Goal: Information Seeking & Learning: Check status

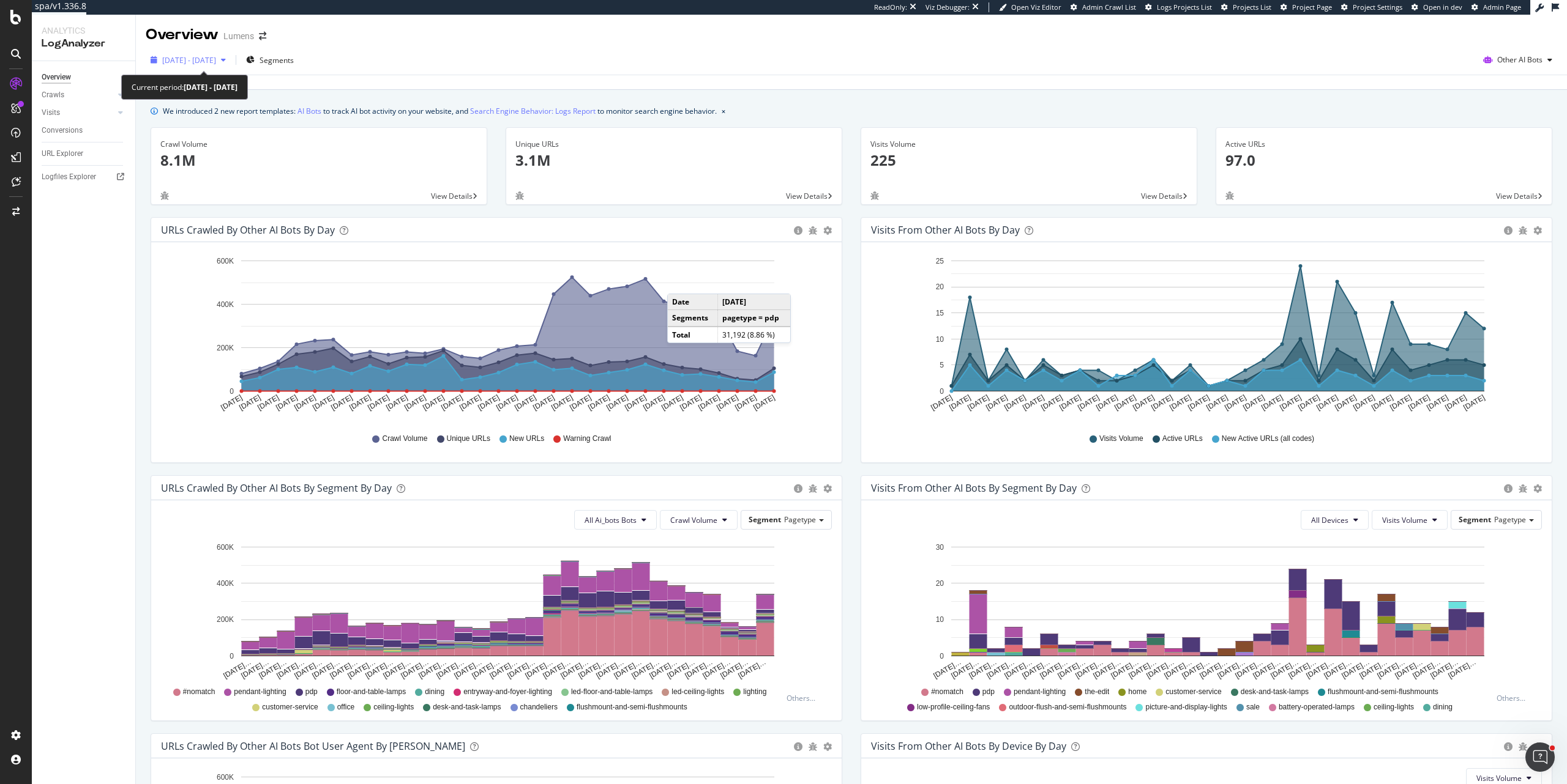
click at [216, 64] on span "2025 Jul. 13th - Aug. 11th" at bounding box center [189, 60] width 54 height 10
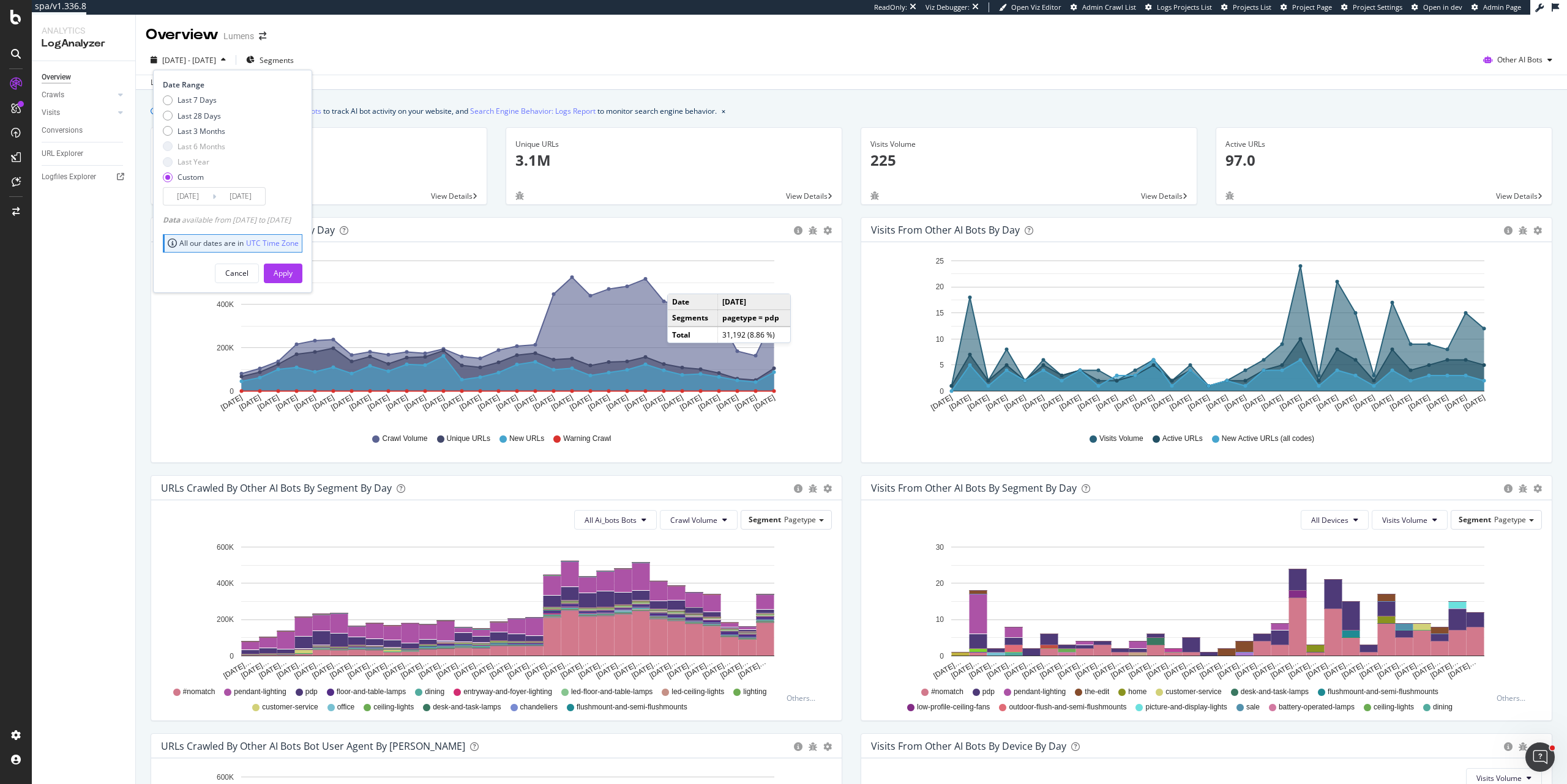
click at [207, 123] on div "Last 7 Days Last 28 Days Last 3 Months Last 6 Months Last Year Custom" at bounding box center [194, 141] width 63 height 92
click at [210, 117] on div "Last 28 Days" at bounding box center [199, 115] width 43 height 10
type input "2025/07/24"
type input "2025/08/20"
click at [293, 281] on div "Apply" at bounding box center [283, 273] width 19 height 18
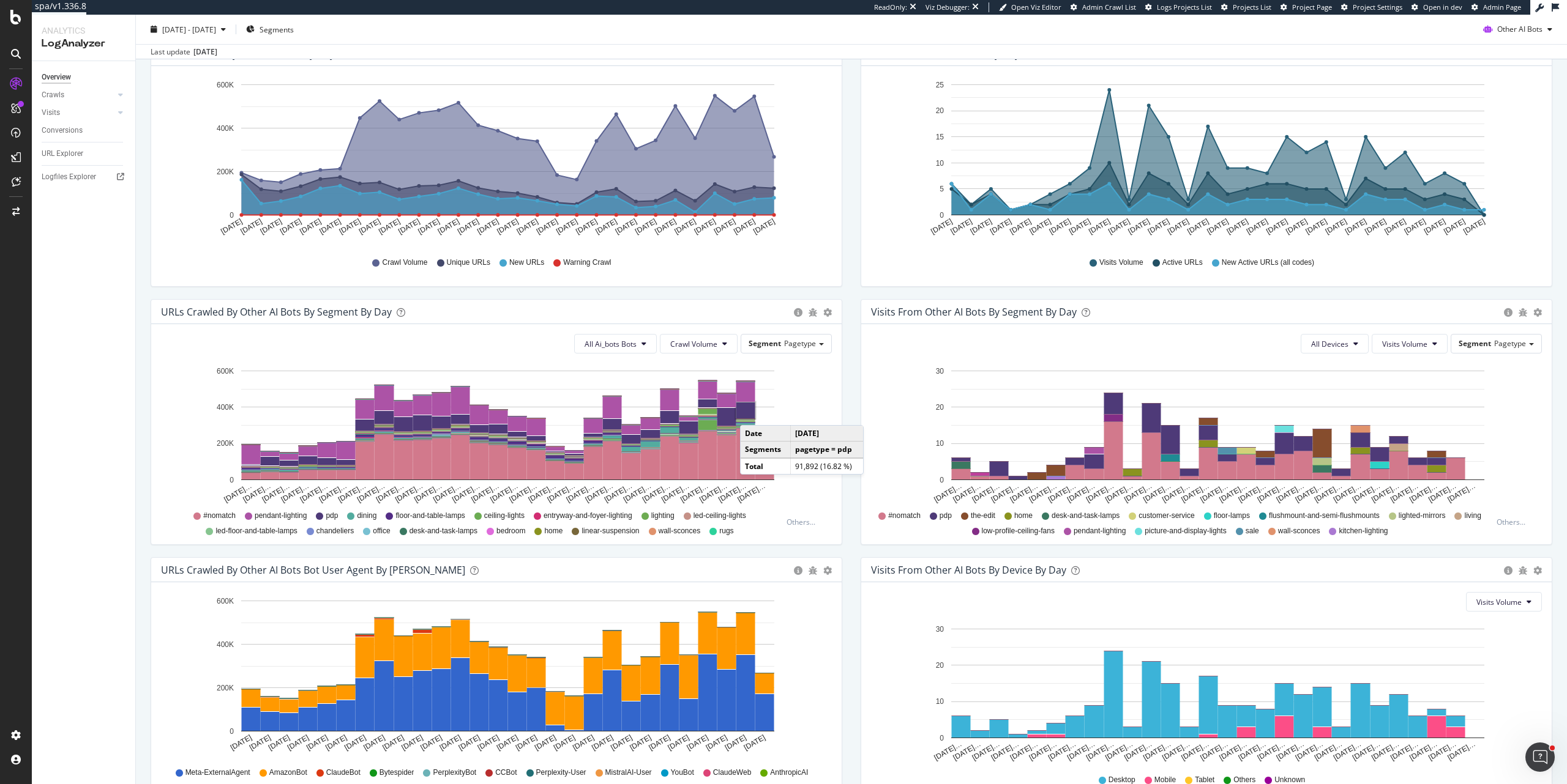
scroll to position [250, 0]
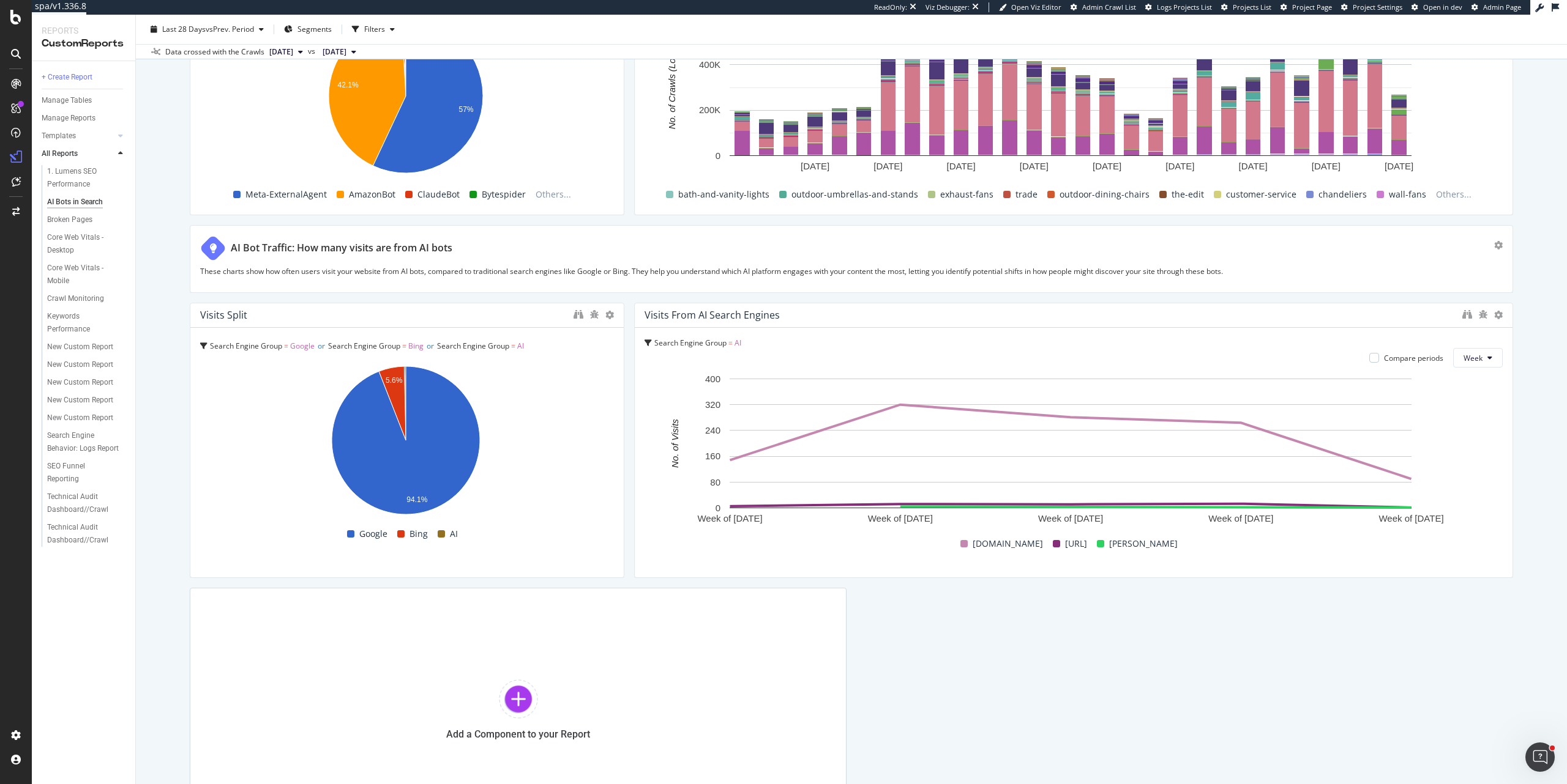
scroll to position [1463, 0]
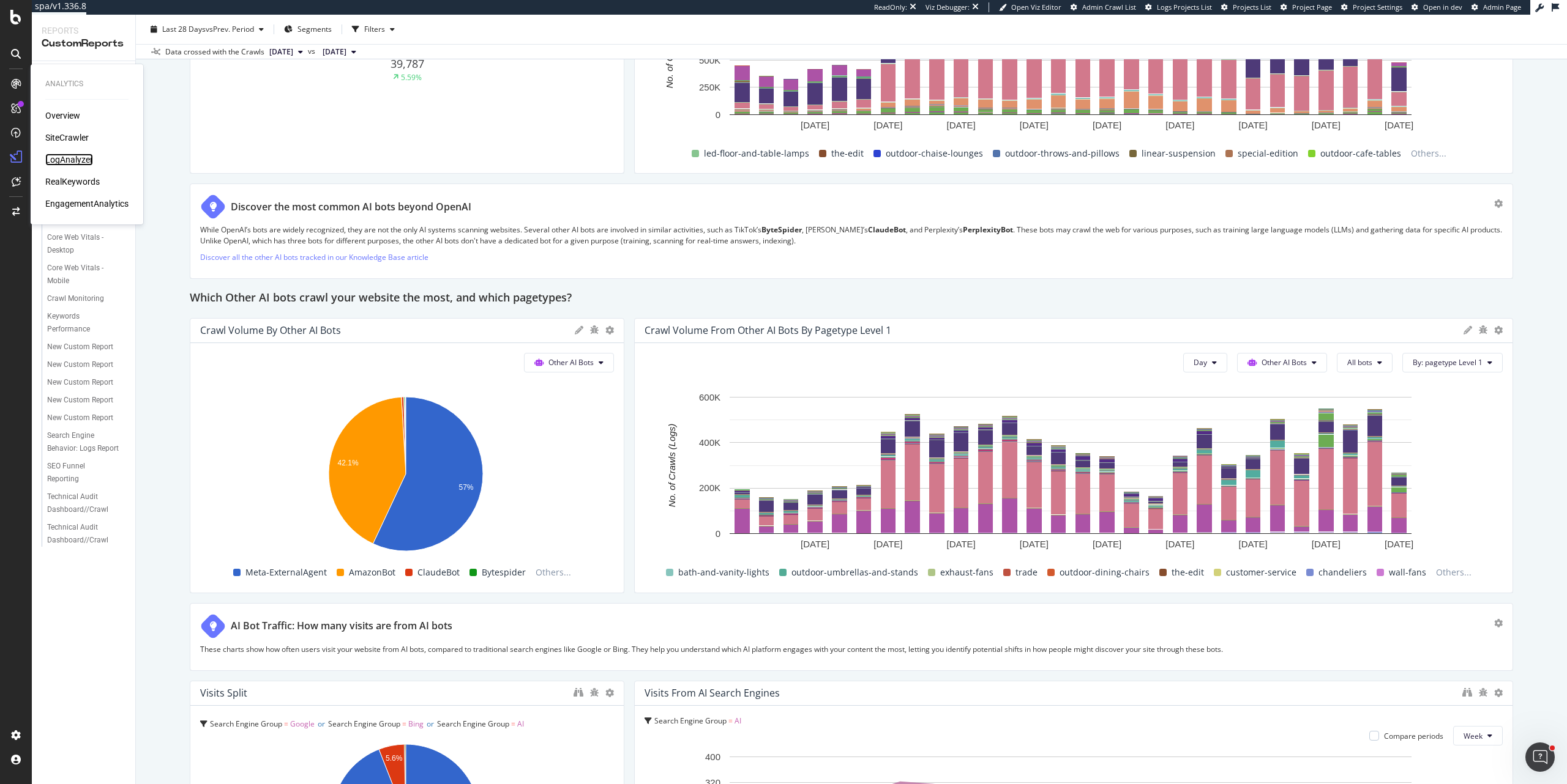
click at [50, 156] on div "LogAnalyzer" at bounding box center [69, 159] width 48 height 12
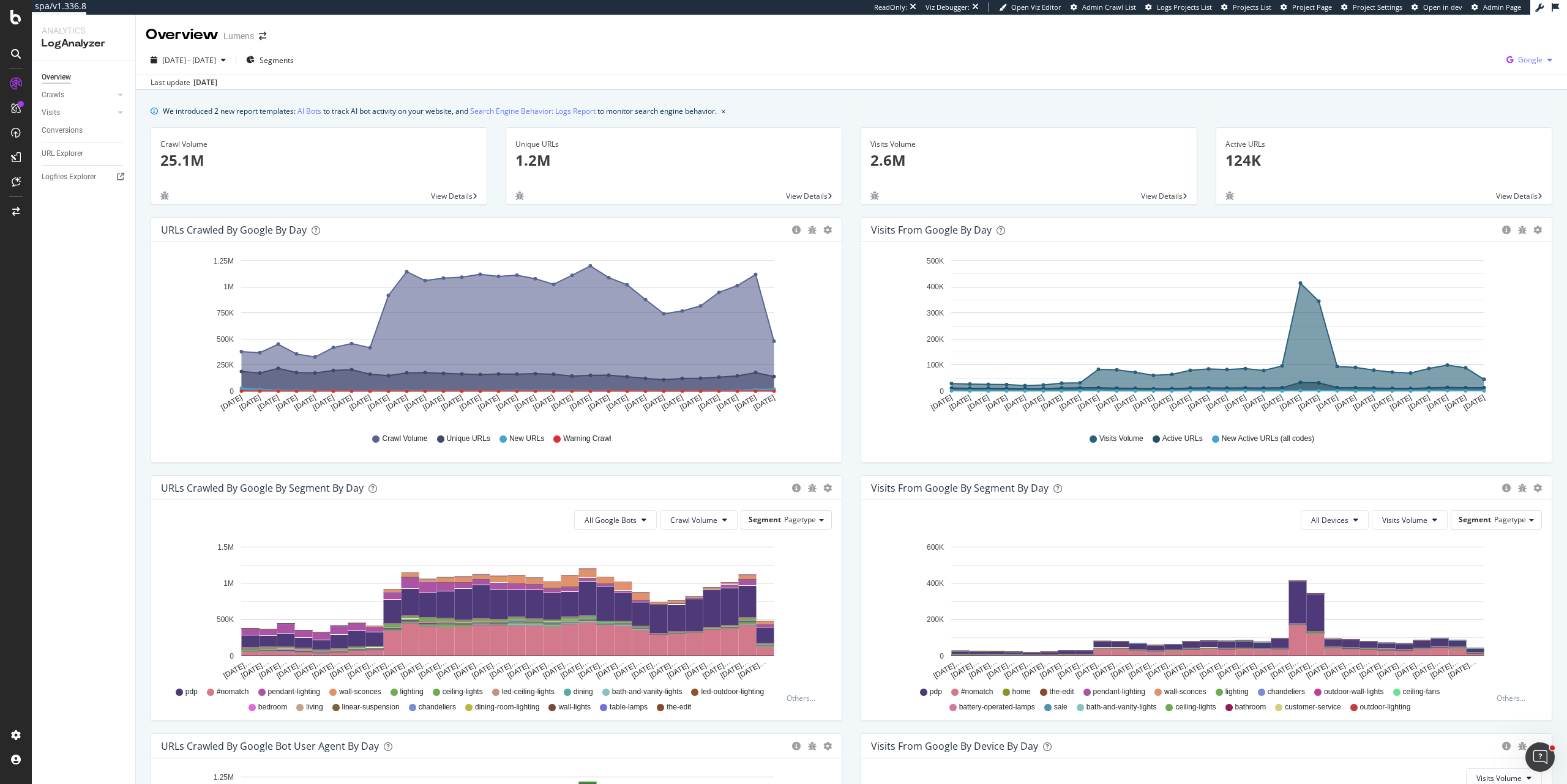
click at [1518, 61] on span "Google" at bounding box center [1530, 59] width 25 height 10
click at [1437, 48] on div "Bing" at bounding box center [1450, 48] width 84 height 18
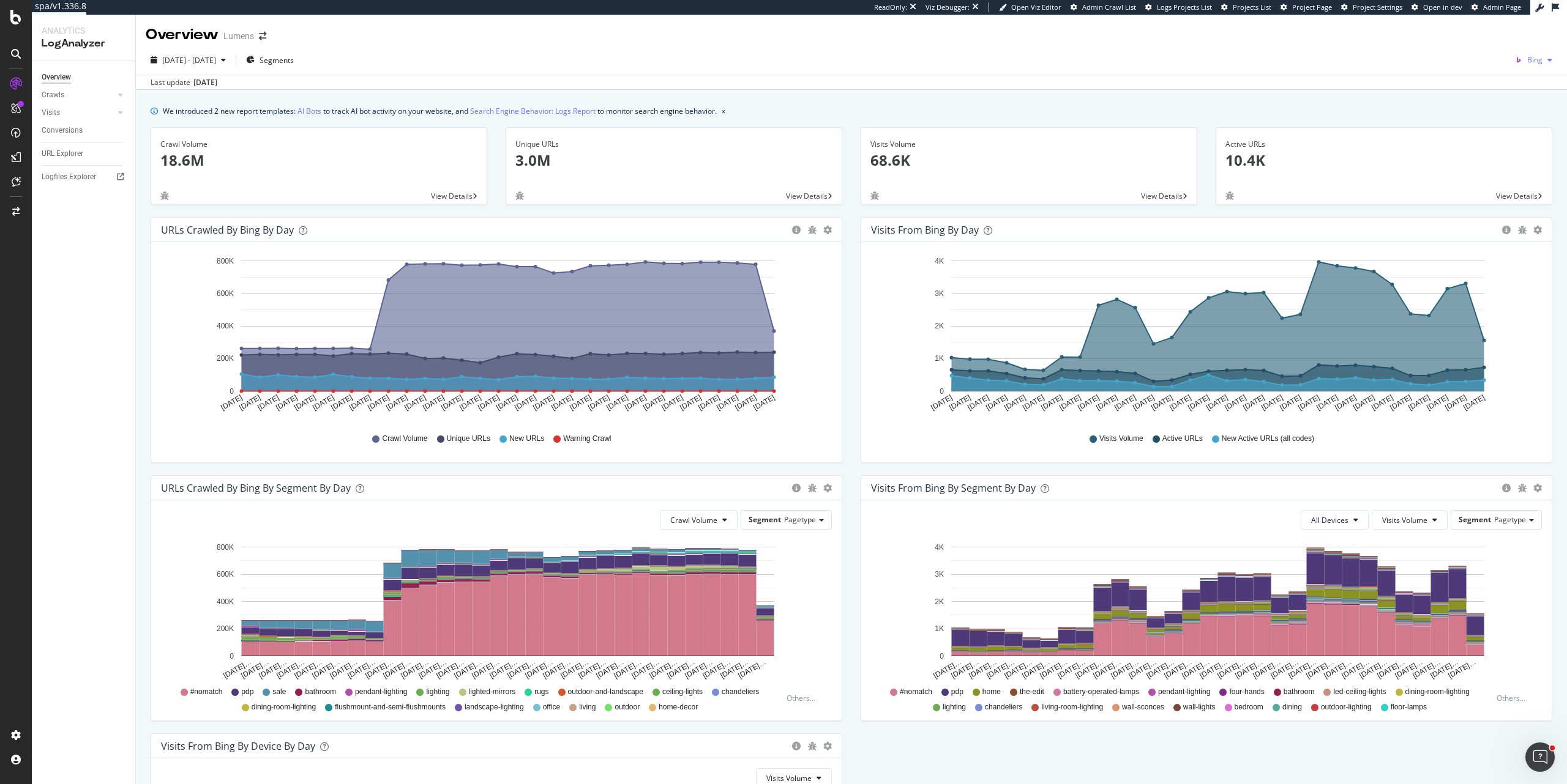
click at [1531, 63] on span "Bing" at bounding box center [1535, 59] width 16 height 10
click at [1447, 76] on span "OpenAI" at bounding box center [1468, 72] width 45 height 11
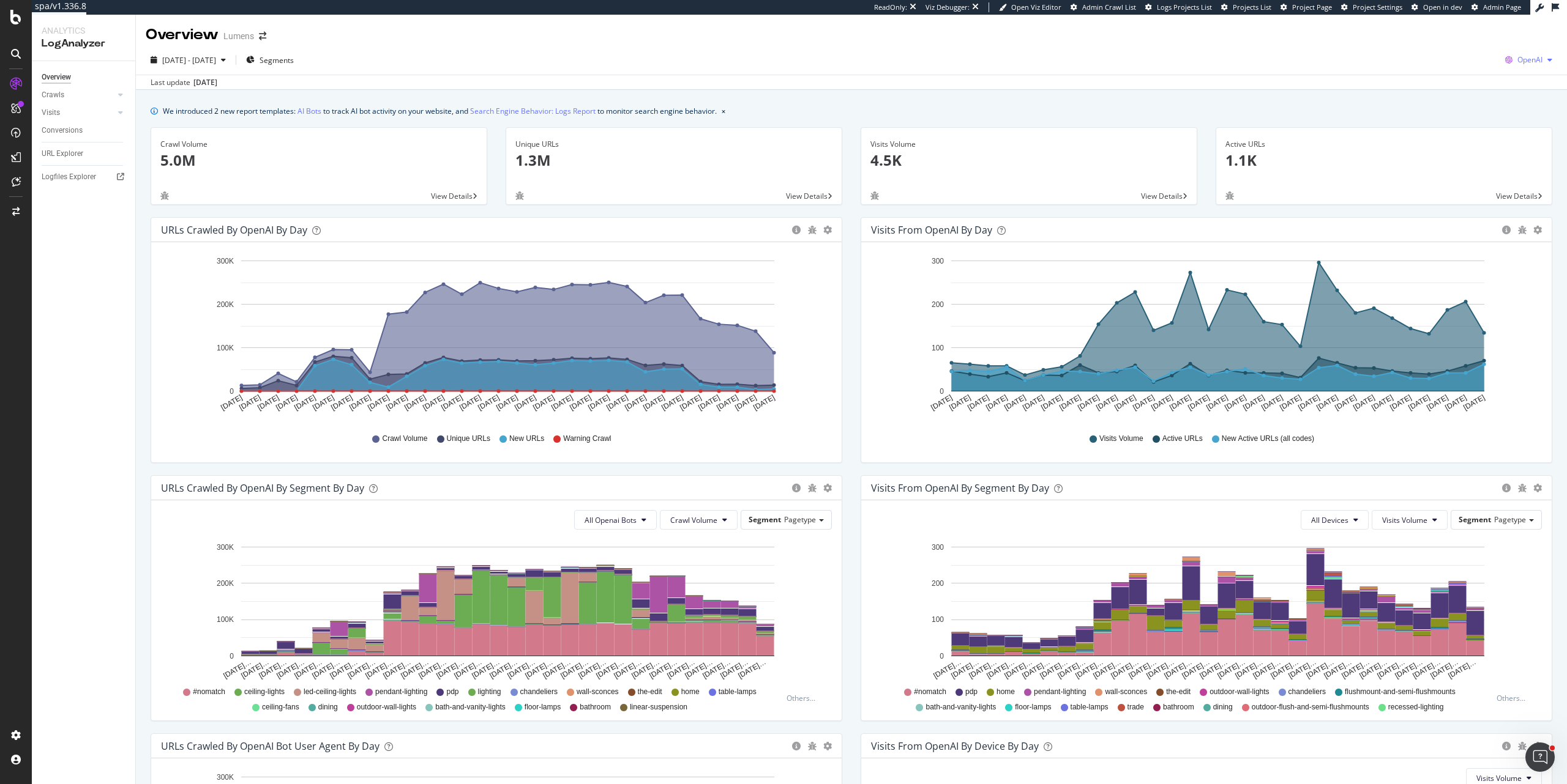
click at [1518, 59] on span "OpenAI" at bounding box center [1530, 59] width 25 height 10
click at [1451, 90] on span "Other AI Bots" at bounding box center [1458, 94] width 45 height 11
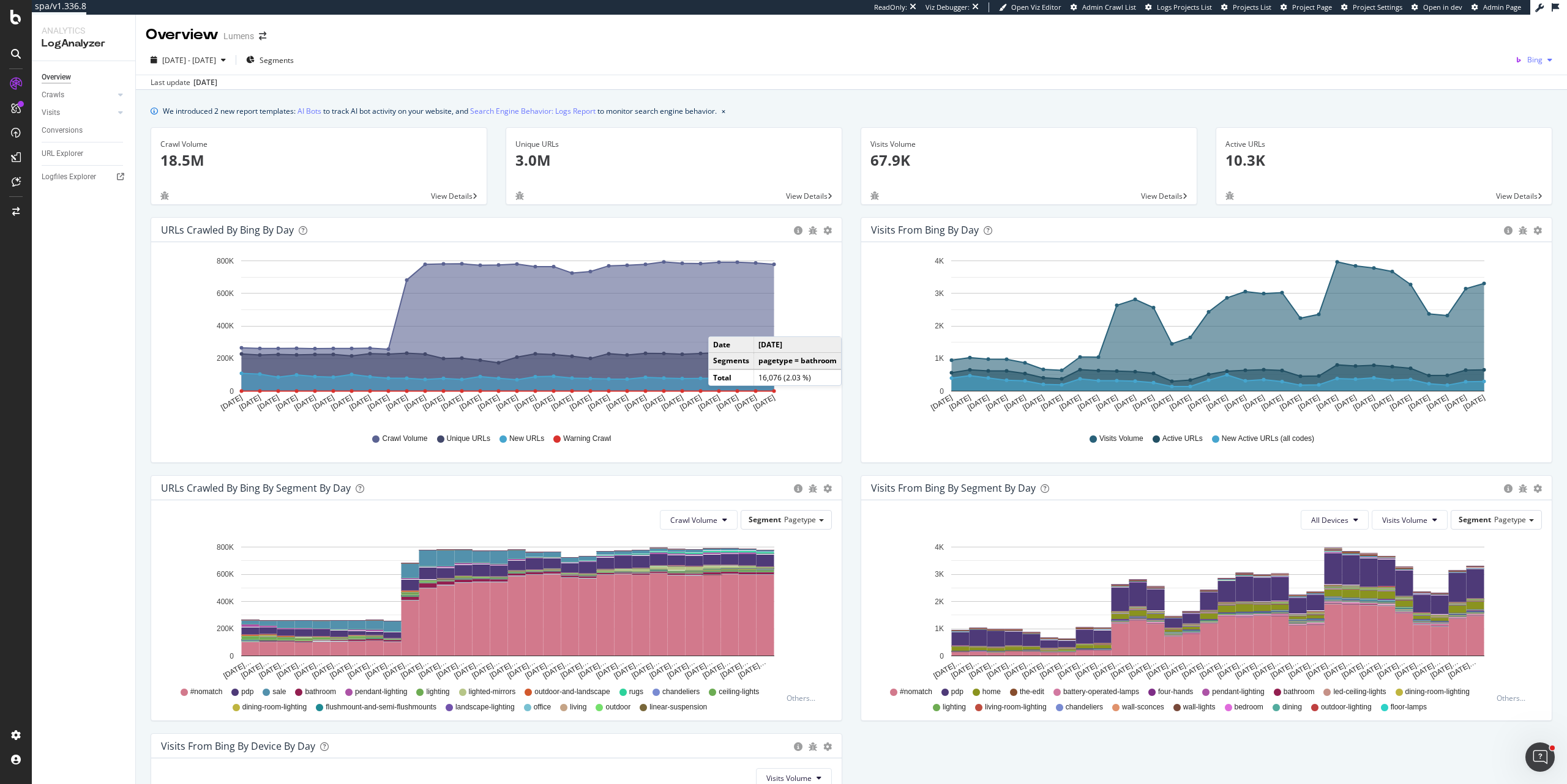
click at [1532, 66] on div "Bing" at bounding box center [1534, 60] width 47 height 18
click at [1480, 75] on span "OpenAI" at bounding box center [1468, 72] width 45 height 11
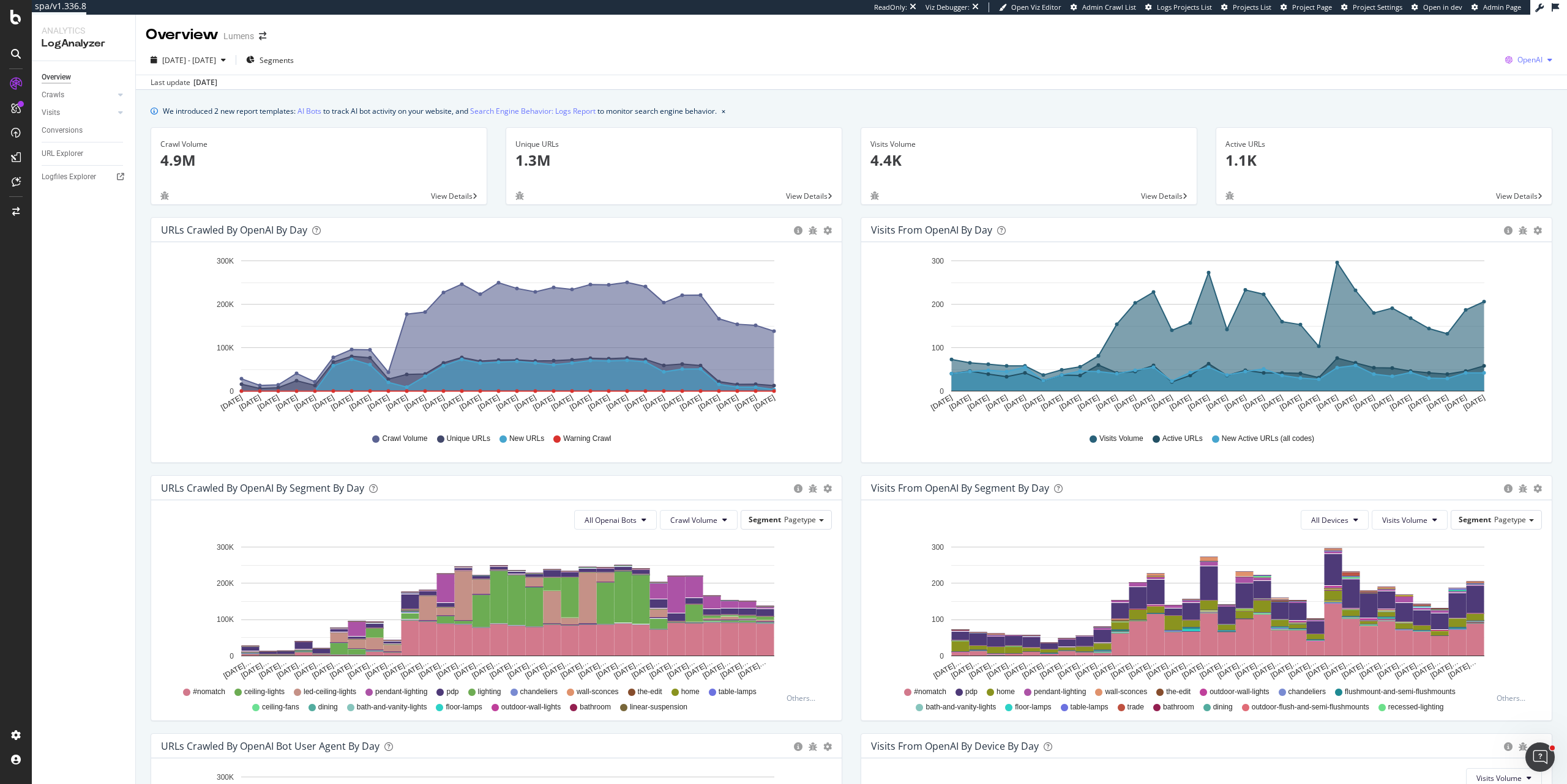
click at [1517, 50] on button "OpenAI" at bounding box center [1529, 59] width 57 height 19
drag, startPoint x: 1464, startPoint y: 39, endPoint x: 1463, endPoint y: 54, distance: 15.0
click at [1463, 54] on div "Bing" at bounding box center [1448, 46] width 84 height 23
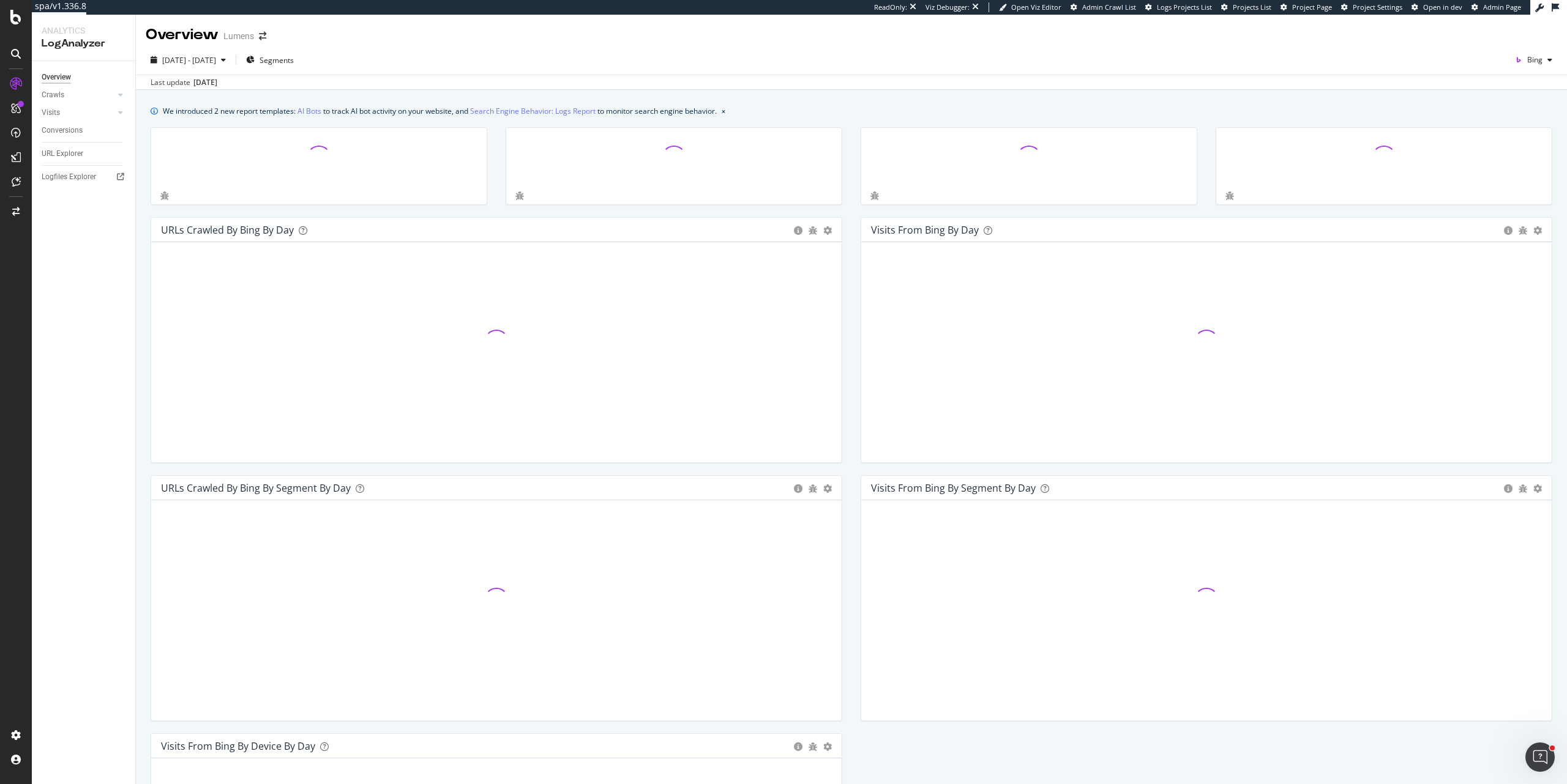
click at [1463, 54] on div "2025 Jul. 21st - Aug. 19th Segments Bing" at bounding box center [851, 62] width 1431 height 25
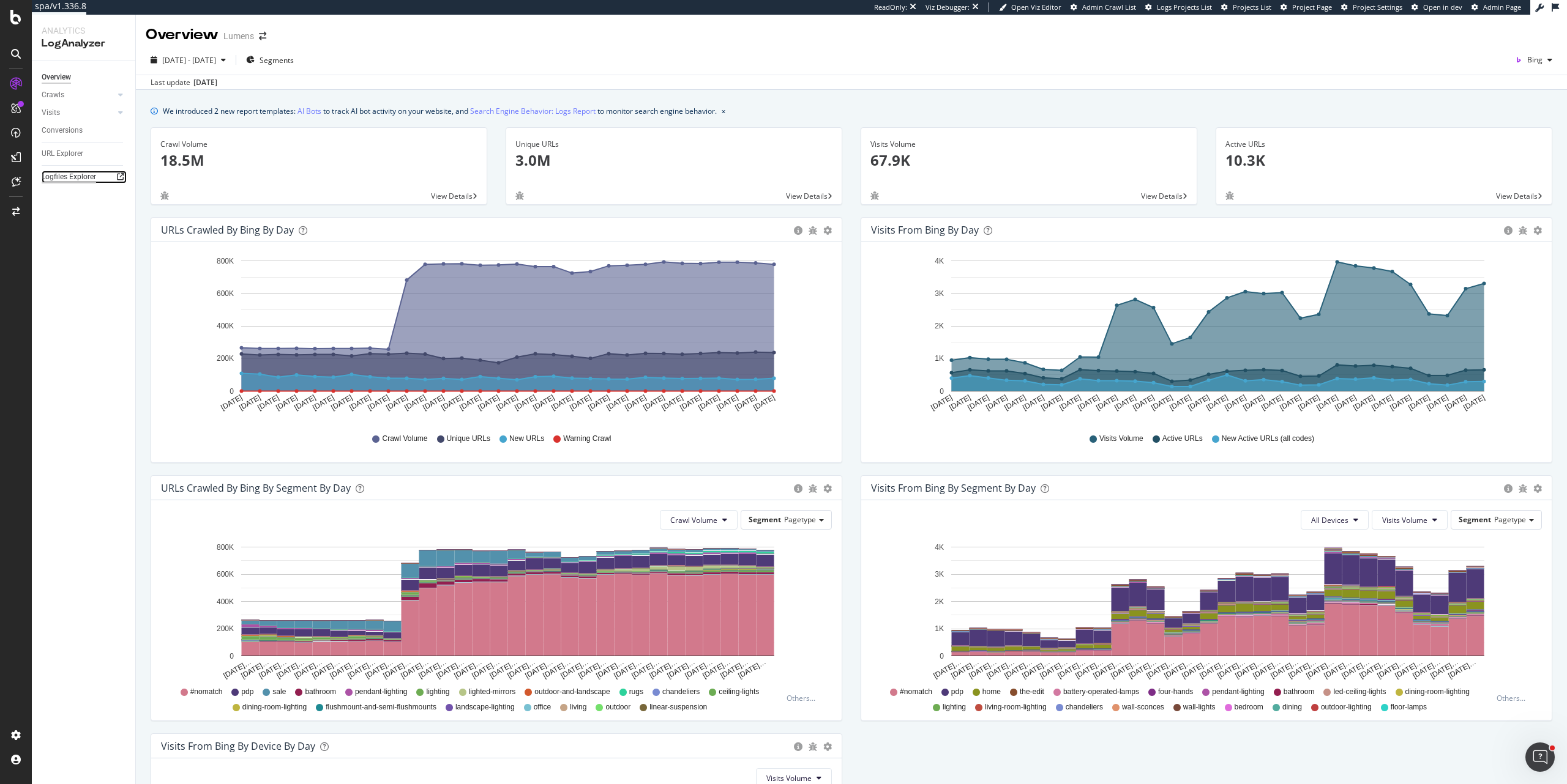
click at [67, 176] on div "Logfiles Explorer" at bounding box center [68, 177] width 55 height 13
click at [59, 98] on div "Crawls" at bounding box center [53, 95] width 23 height 13
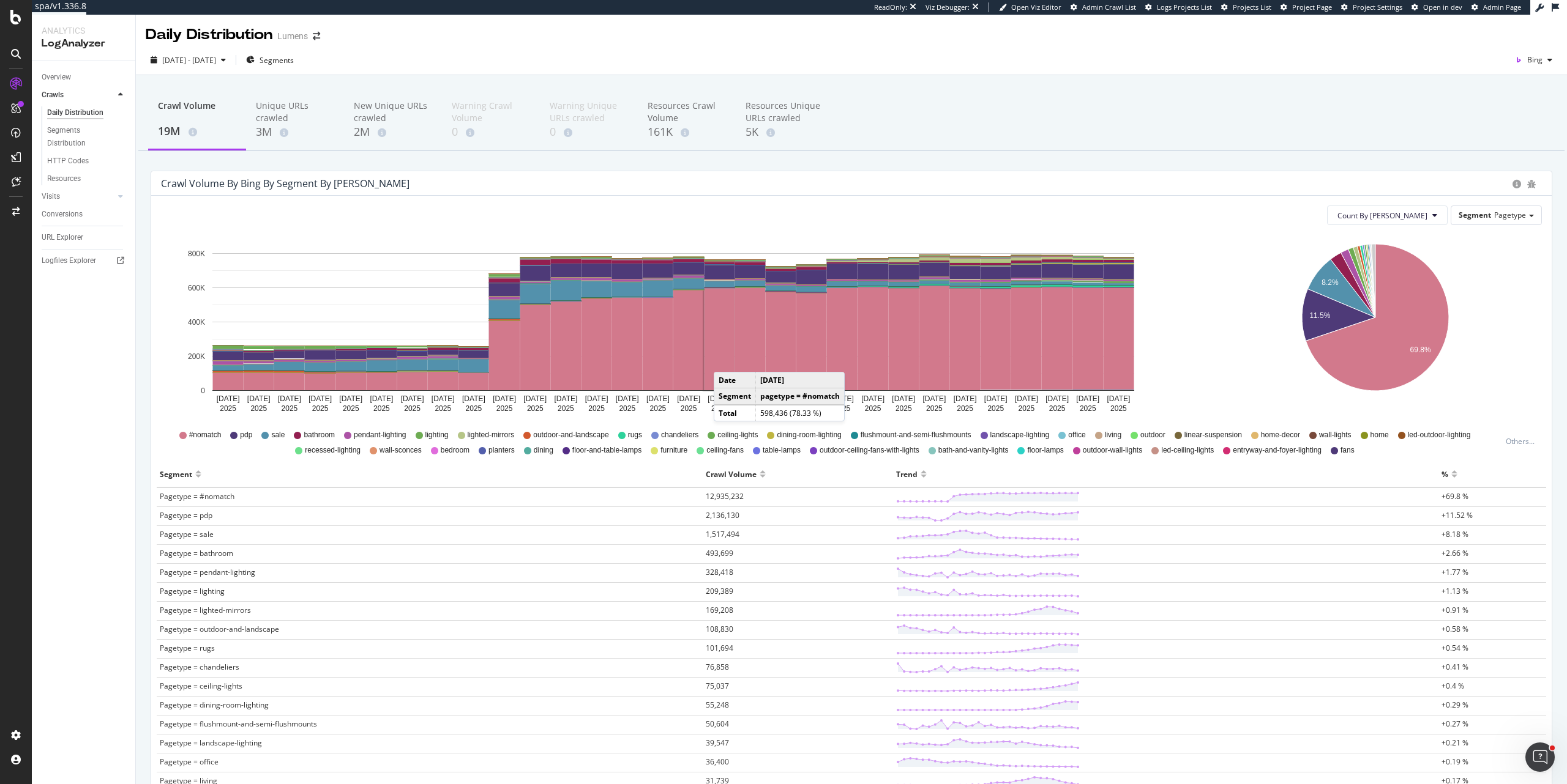
drag, startPoint x: 80, startPoint y: 177, endPoint x: 867, endPoint y: 196, distance: 787.2
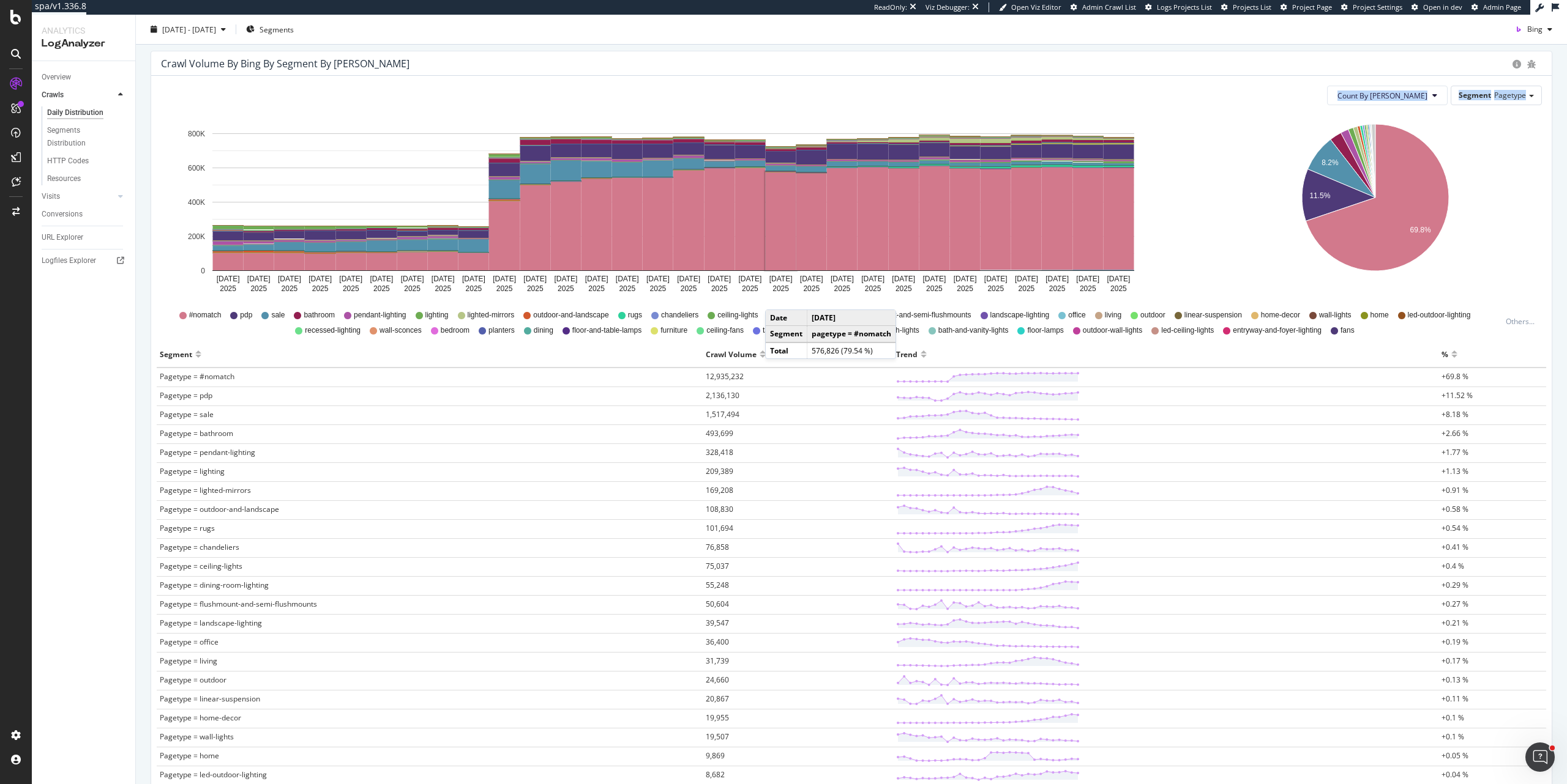
scroll to position [119, 0]
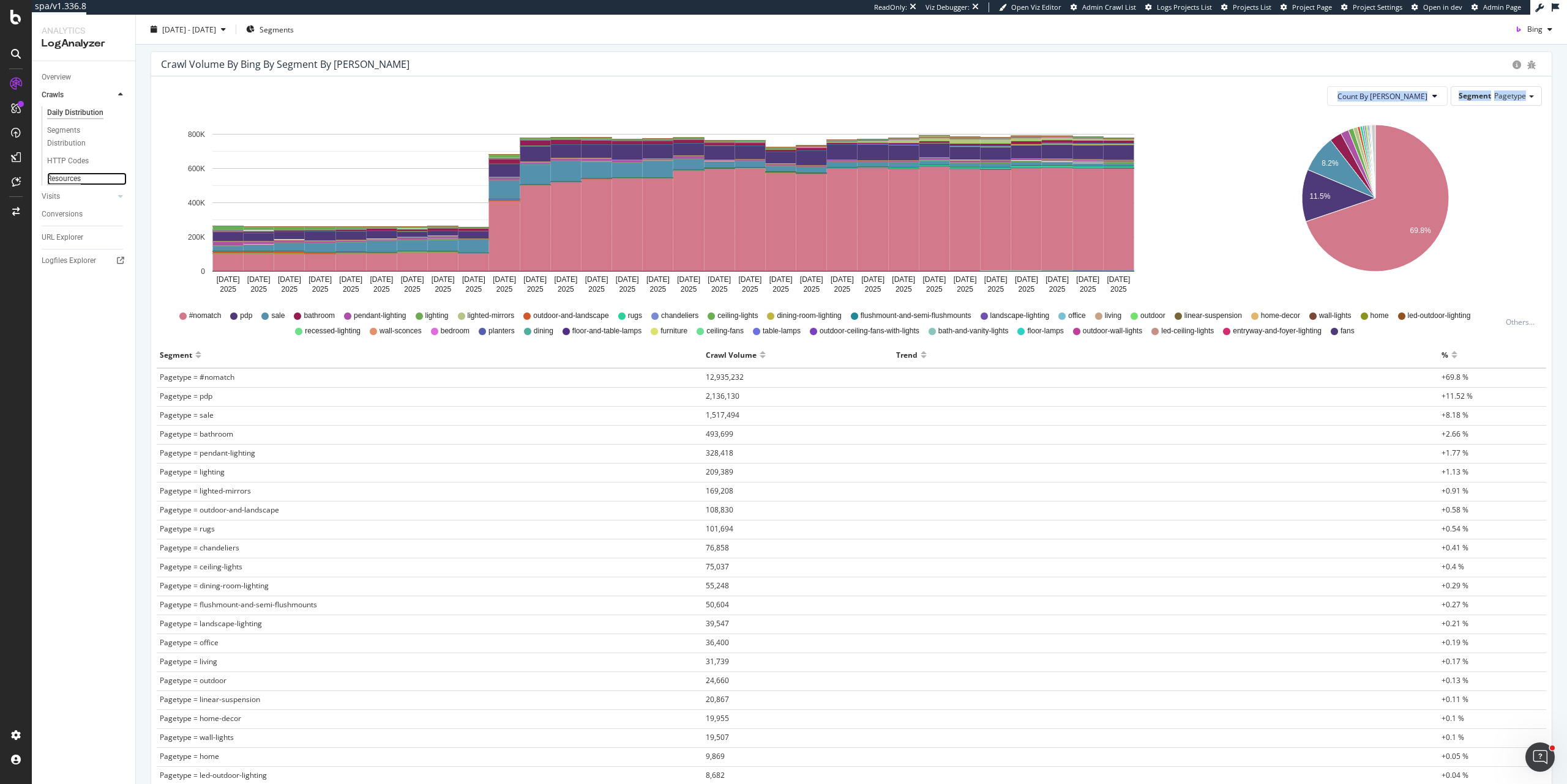
click at [74, 175] on div "Resources" at bounding box center [64, 179] width 33 height 13
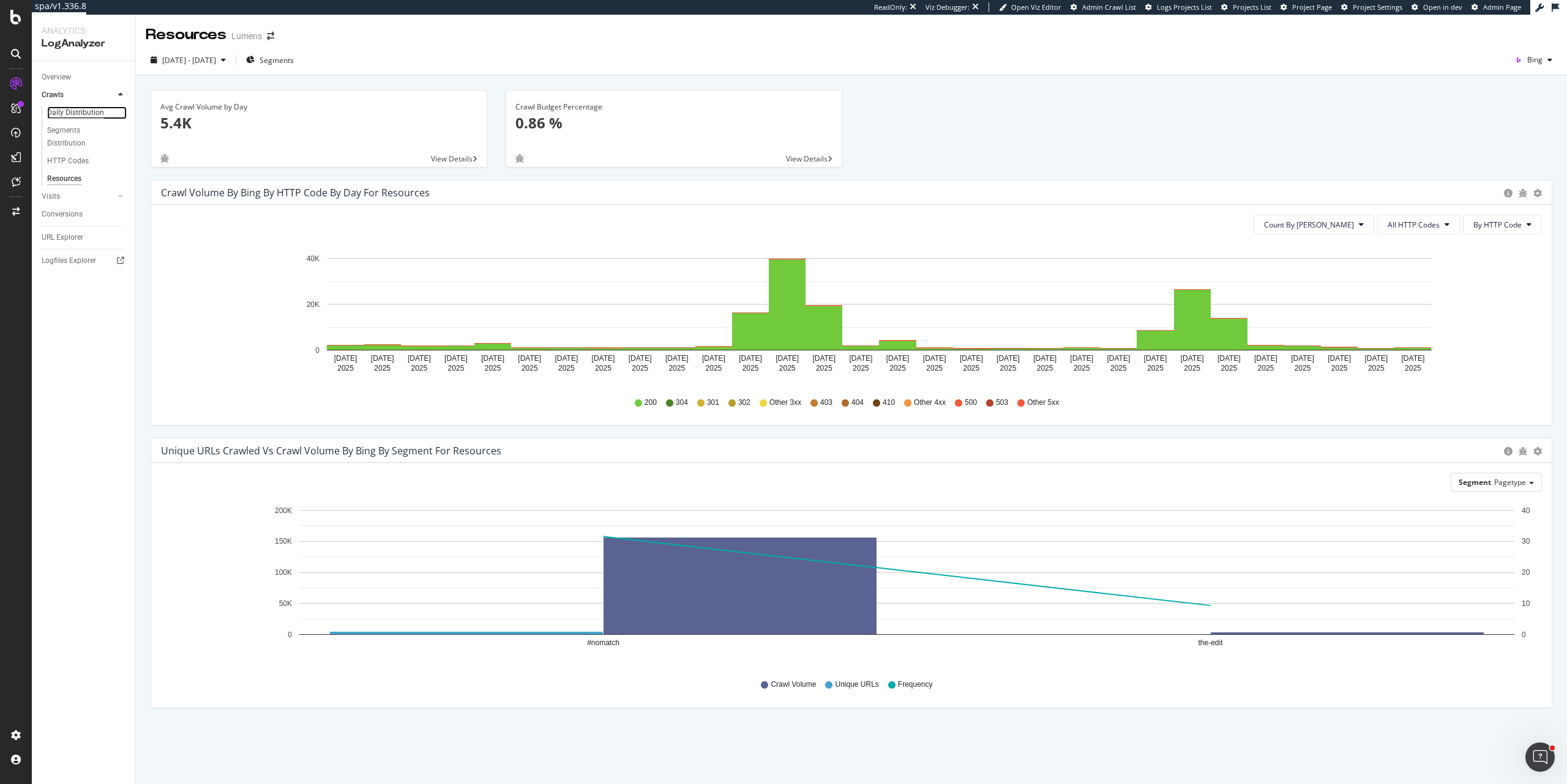
click at [82, 111] on div "Daily Distribution" at bounding box center [76, 113] width 57 height 13
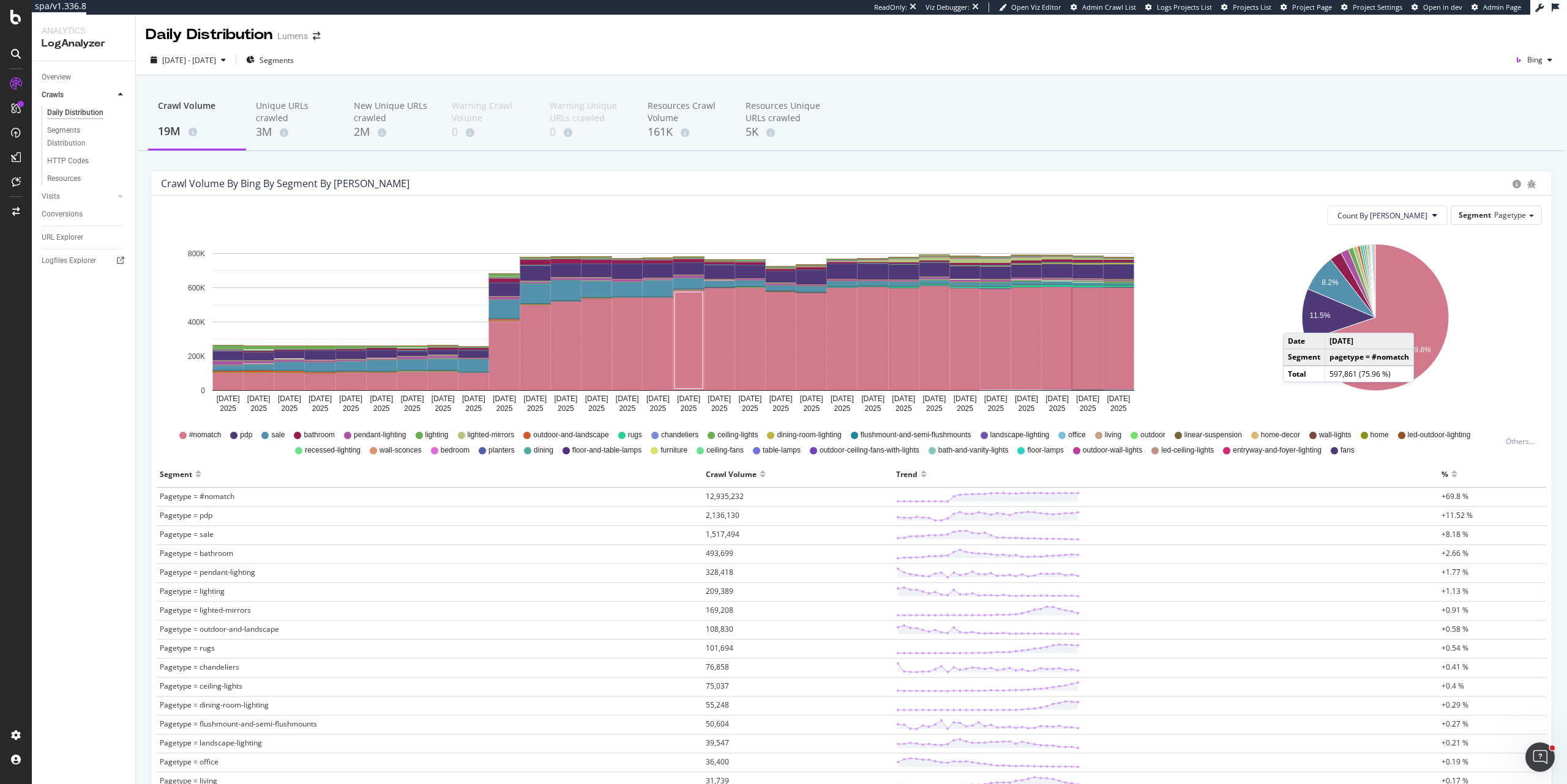
click at [1375, 356] on td "pagetype = #nomatch" at bounding box center [1370, 357] width 89 height 17
click at [1391, 309] on icon "A chart." at bounding box center [1377, 317] width 143 height 147
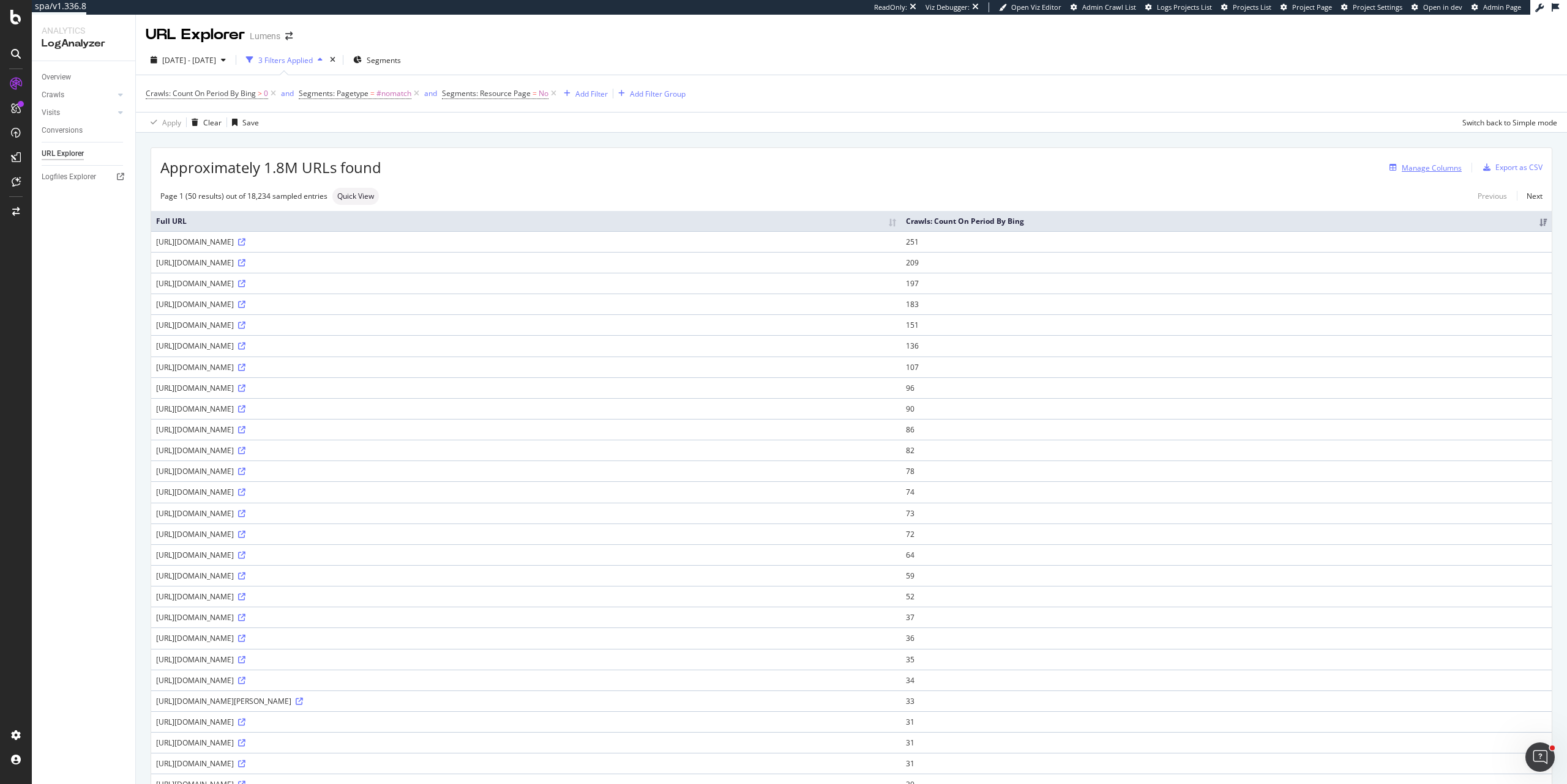
click at [1434, 171] on div "Manage Columns" at bounding box center [1431, 167] width 60 height 10
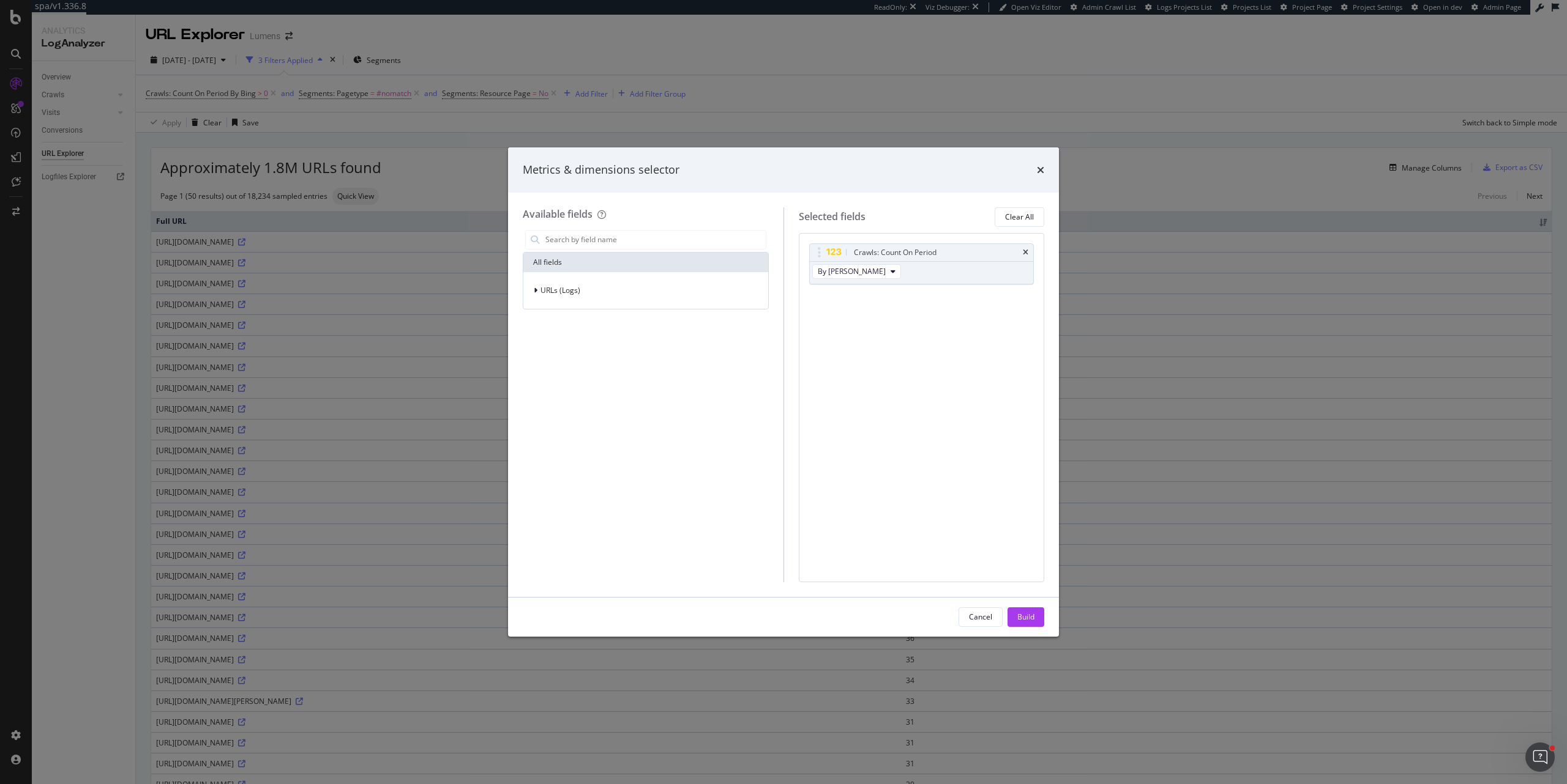
click at [1287, 128] on div "Metrics & dimensions selector Available fields All fields URLs (Logs) Selected …" at bounding box center [784, 392] width 1567 height 784
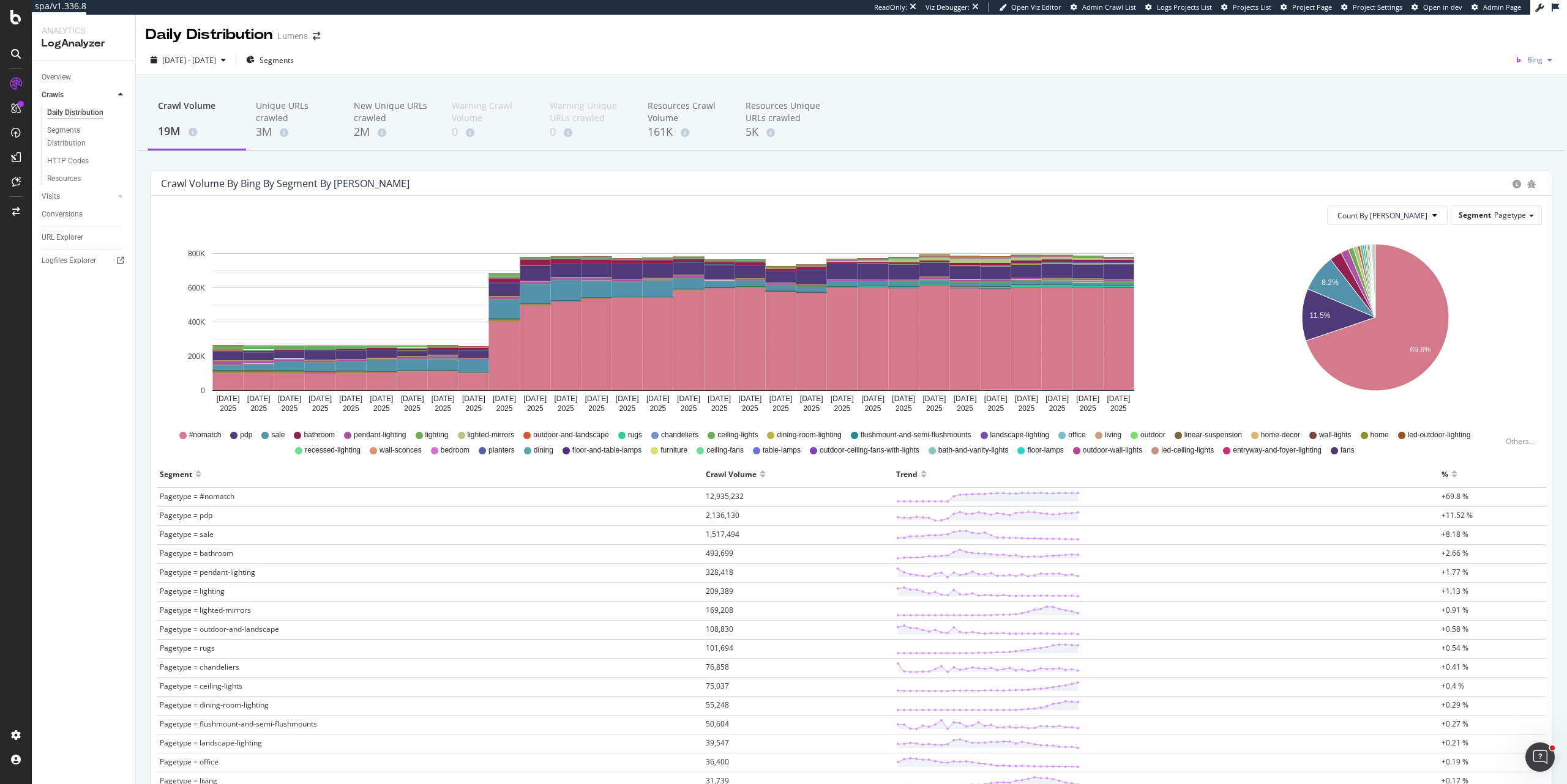
click at [1527, 57] on span "Bing" at bounding box center [1535, 59] width 16 height 10
click at [1476, 25] on span "Google" at bounding box center [1468, 27] width 45 height 11
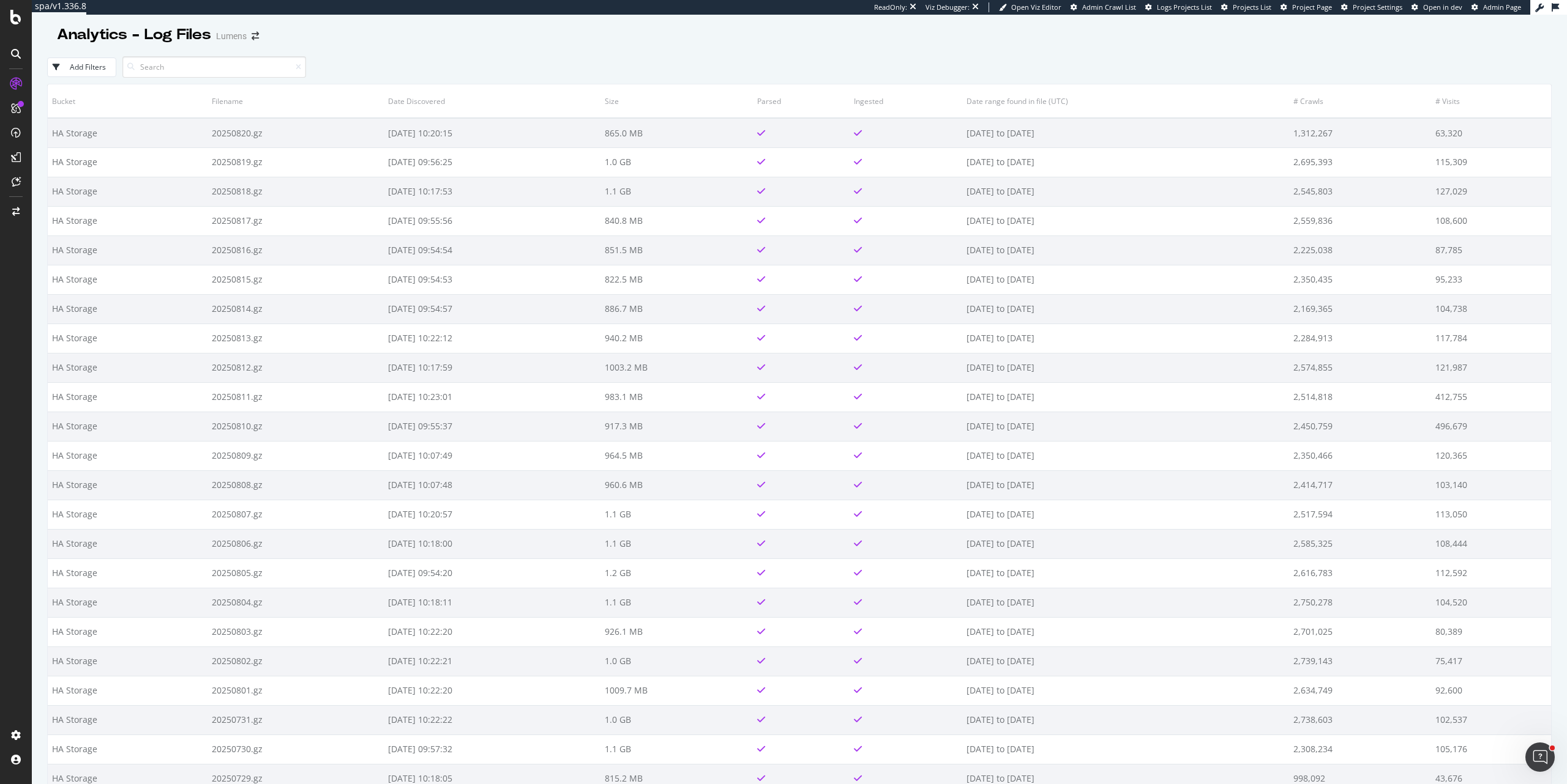
click at [189, 67] on input at bounding box center [214, 66] width 184 height 21
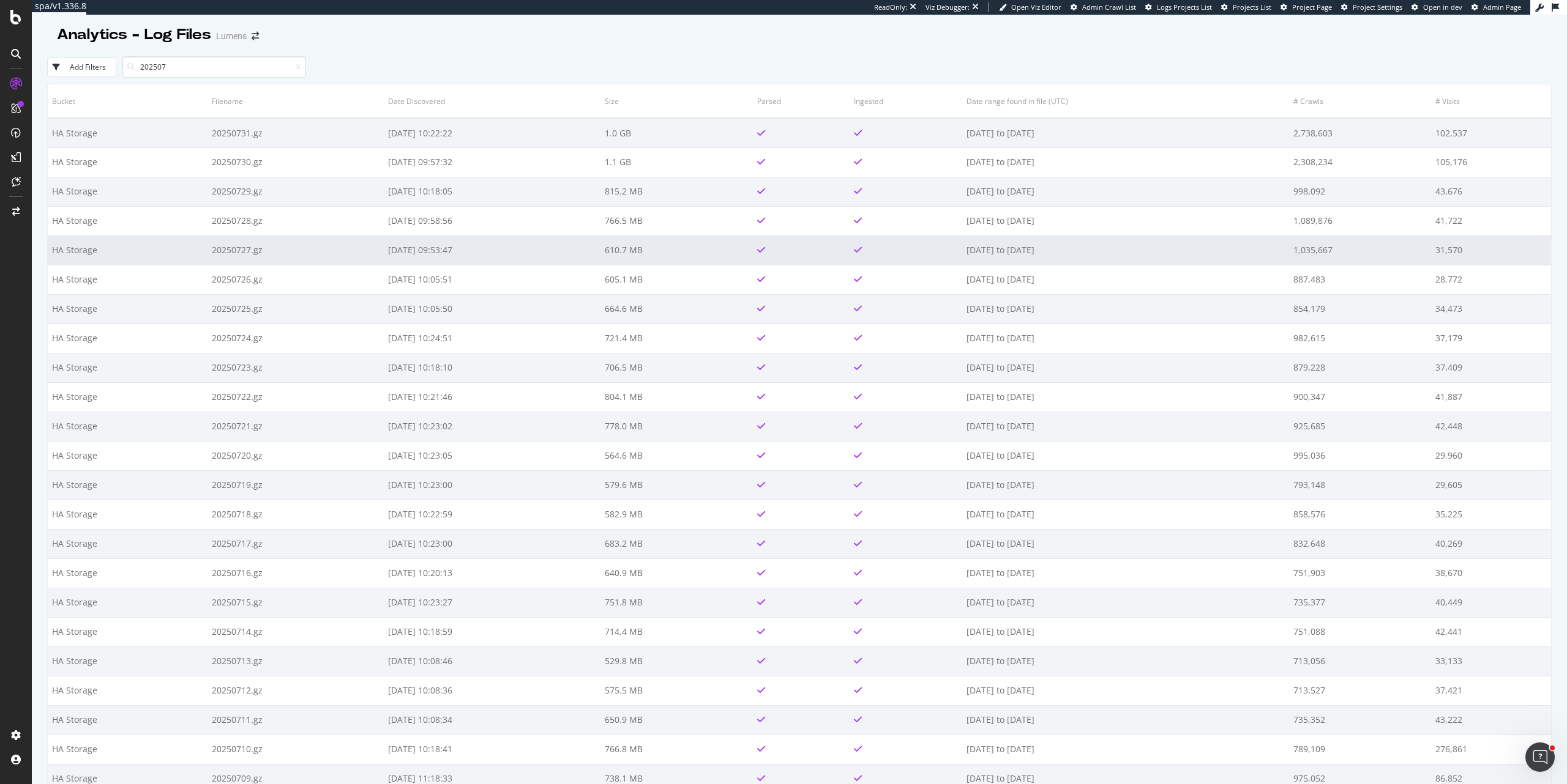
click at [1374, 255] on td "1,035,667" at bounding box center [1361, 250] width 142 height 30
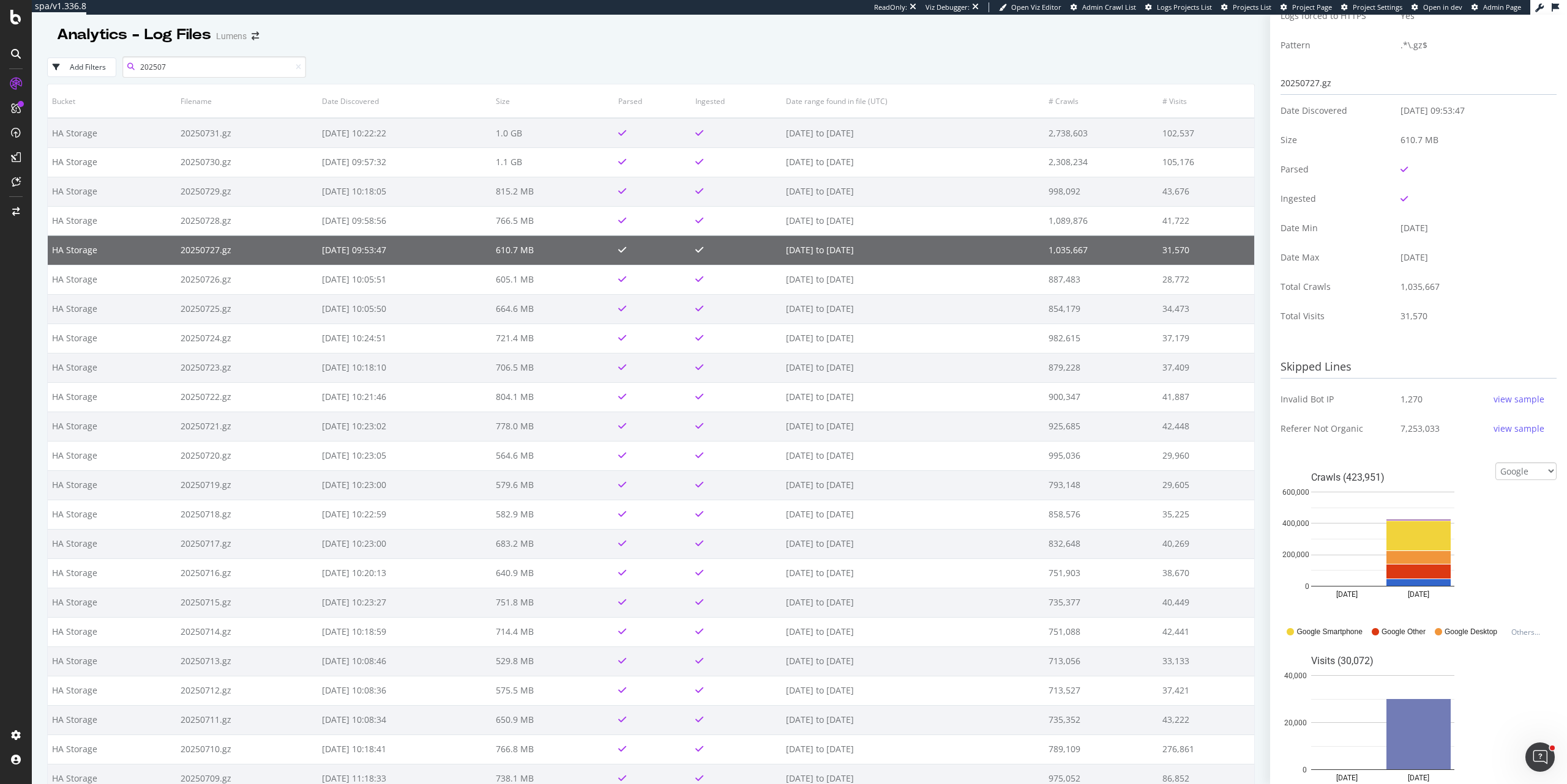
click at [191, 69] on input "202507" at bounding box center [214, 66] width 184 height 21
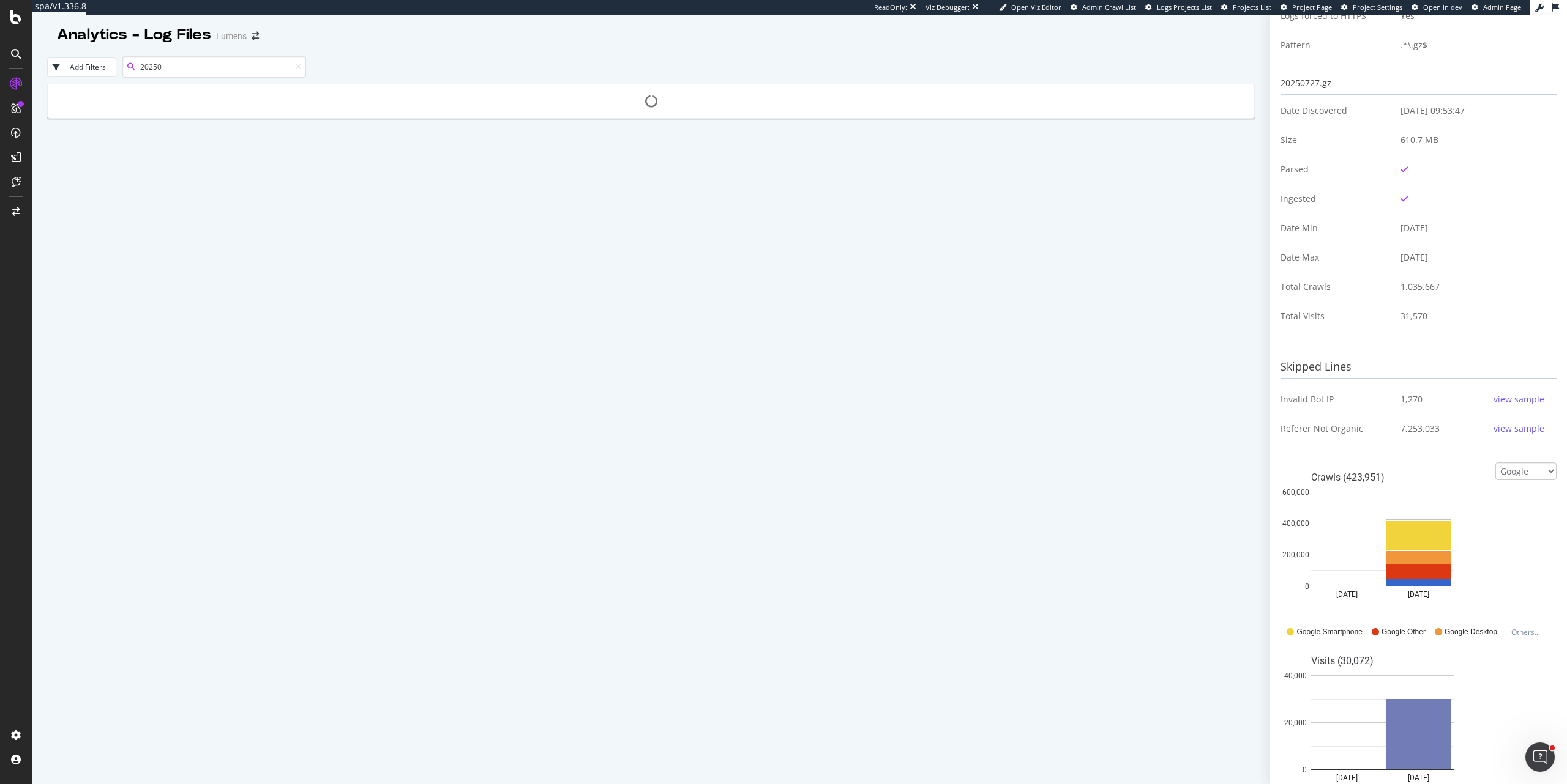
click at [304, 69] on input "20250" at bounding box center [214, 66] width 184 height 21
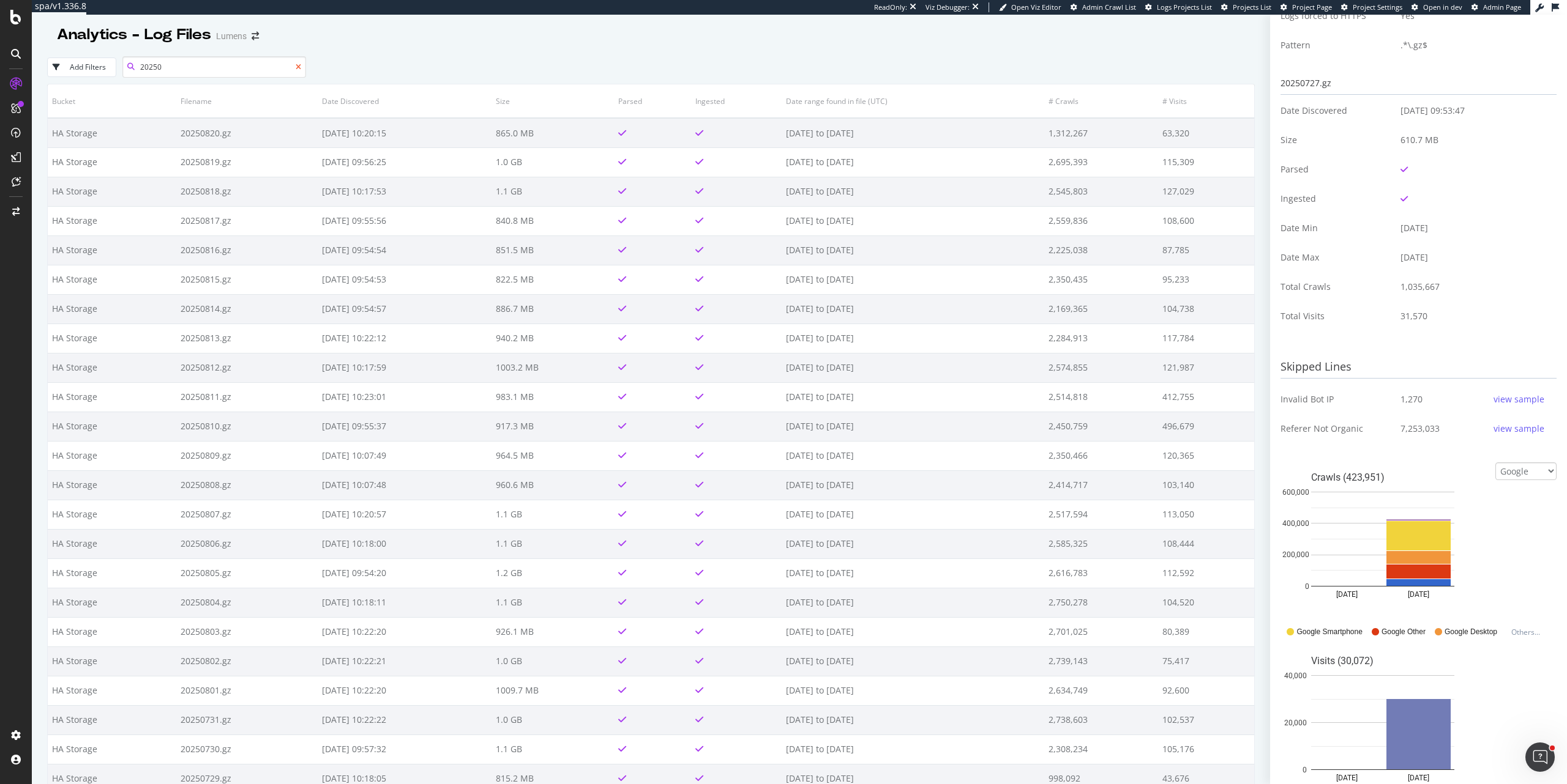
type input "20250"
click at [299, 68] on icon at bounding box center [298, 67] width 6 height 7
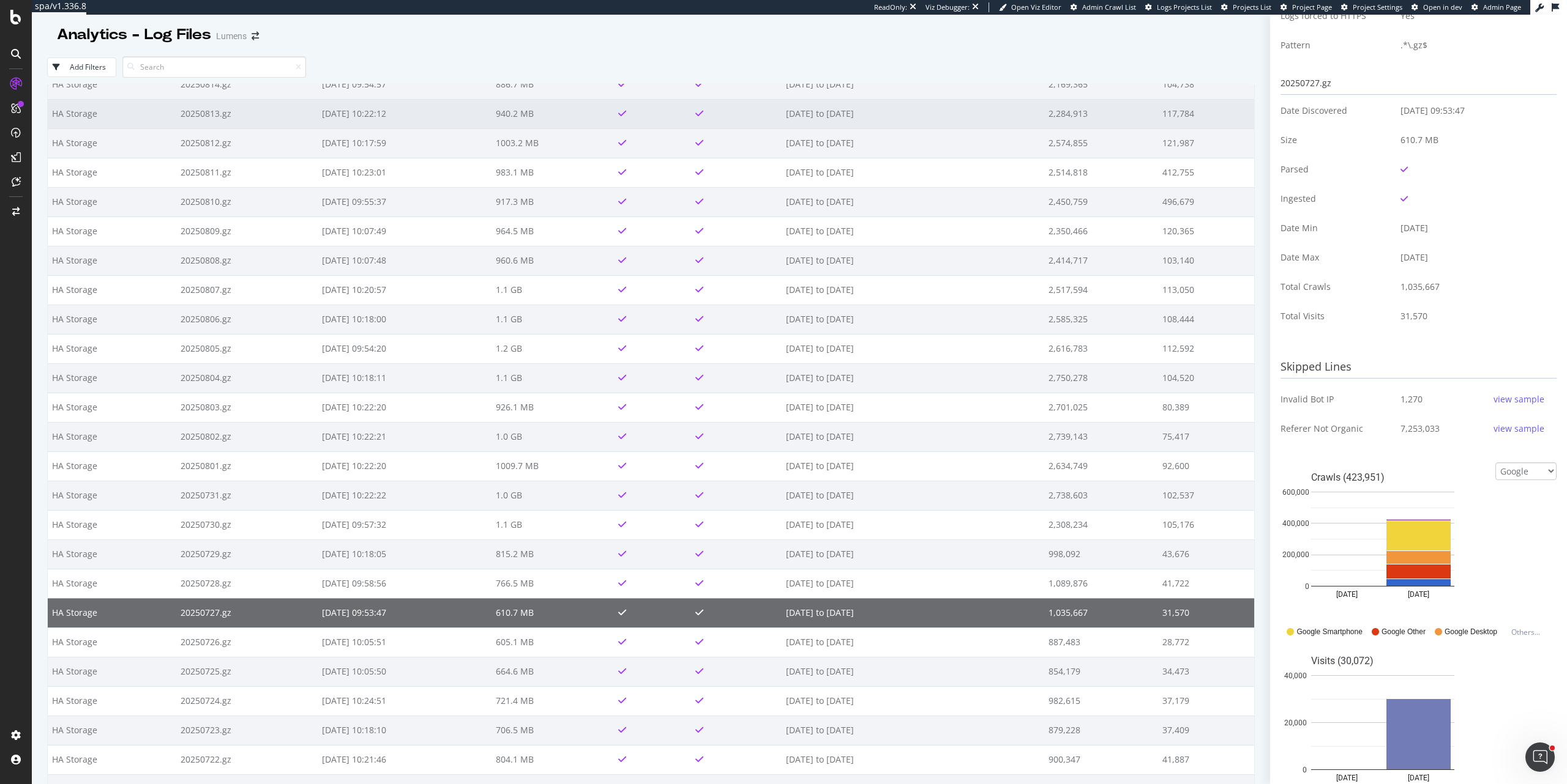
scroll to position [247, 0]
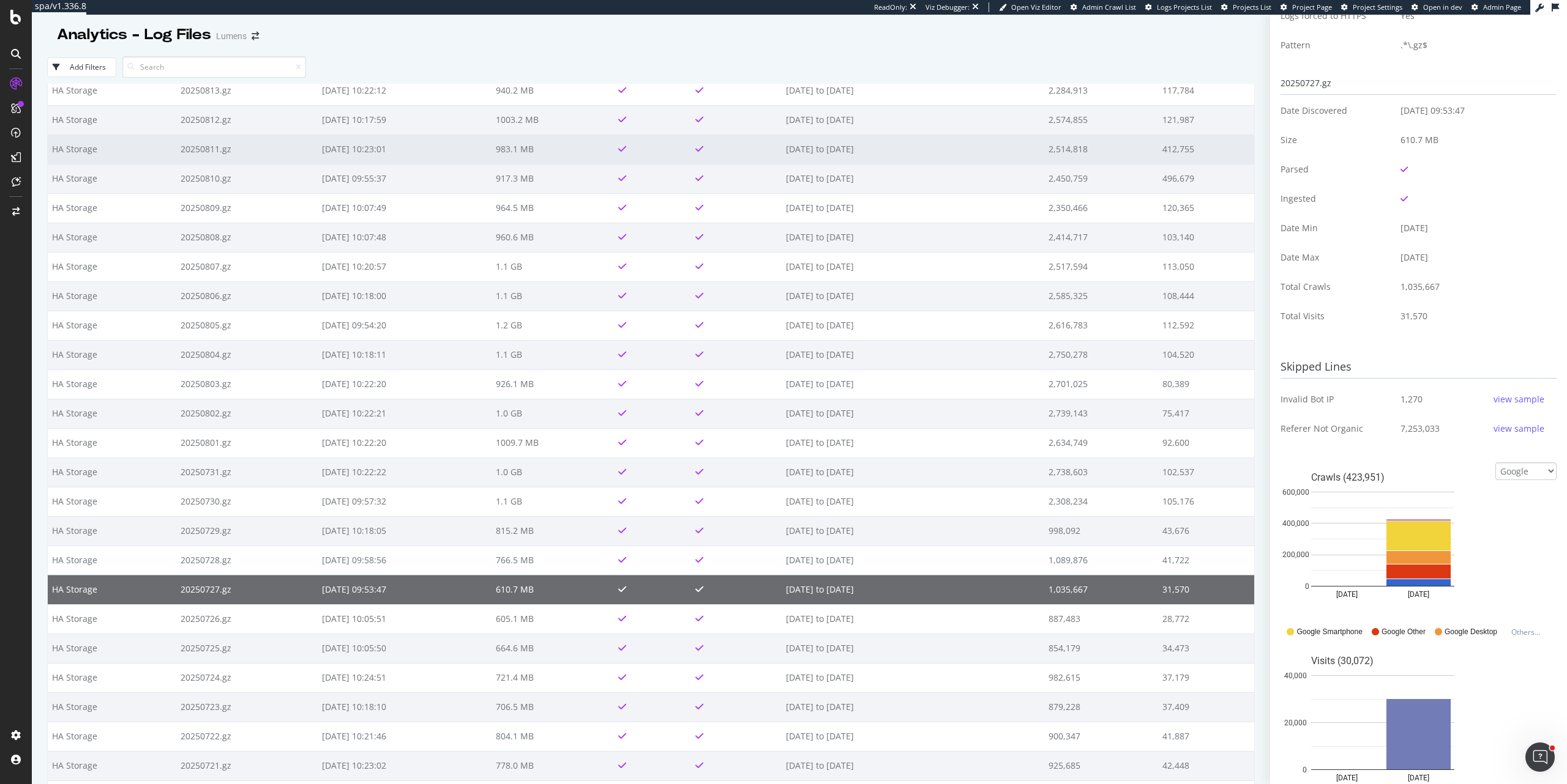
click at [948, 137] on td "2025-08-10 to 2025-08-11" at bounding box center [913, 150] width 262 height 30
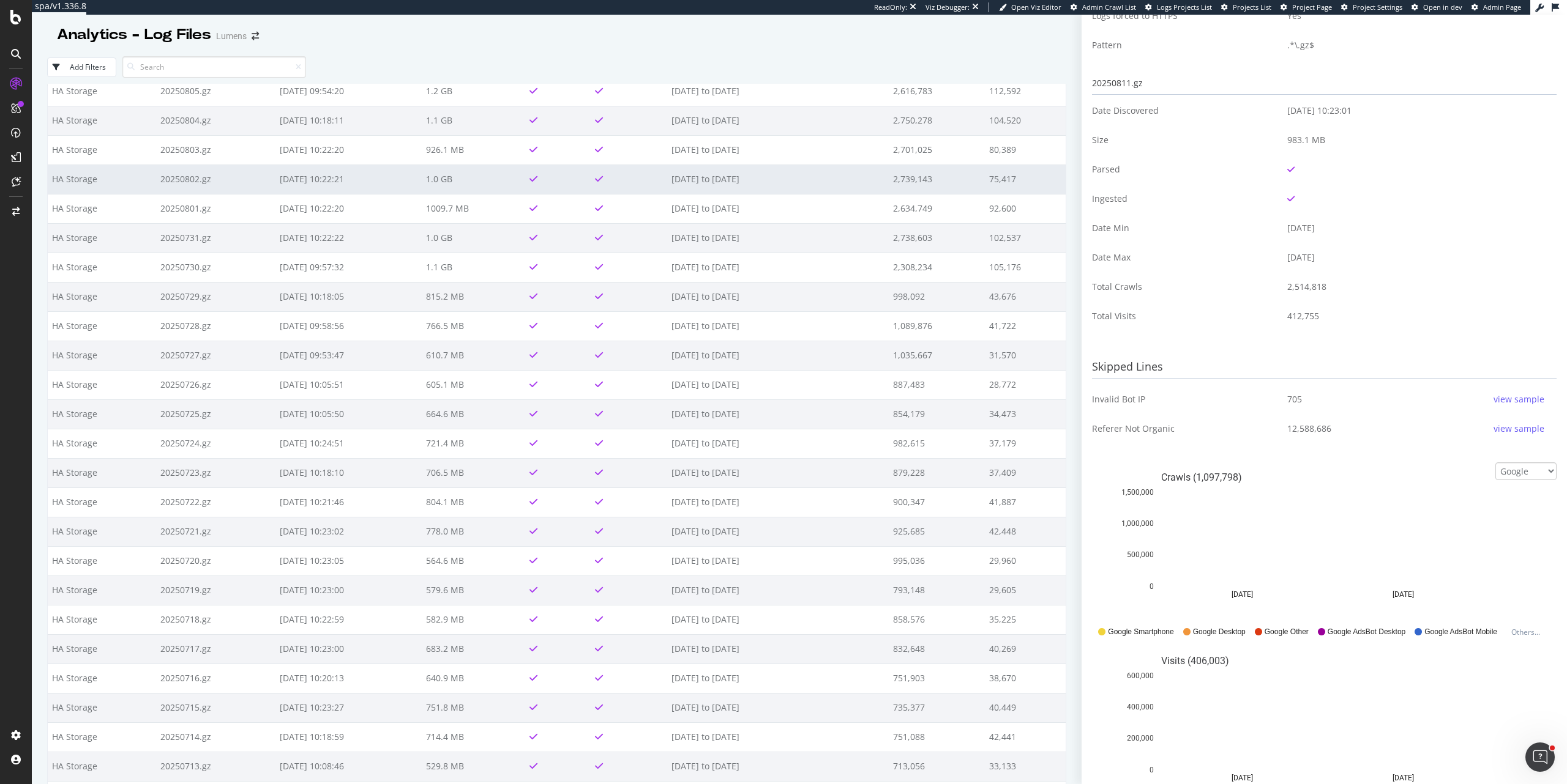
scroll to position [477, 0]
